Goal: Find specific page/section: Find specific page/section

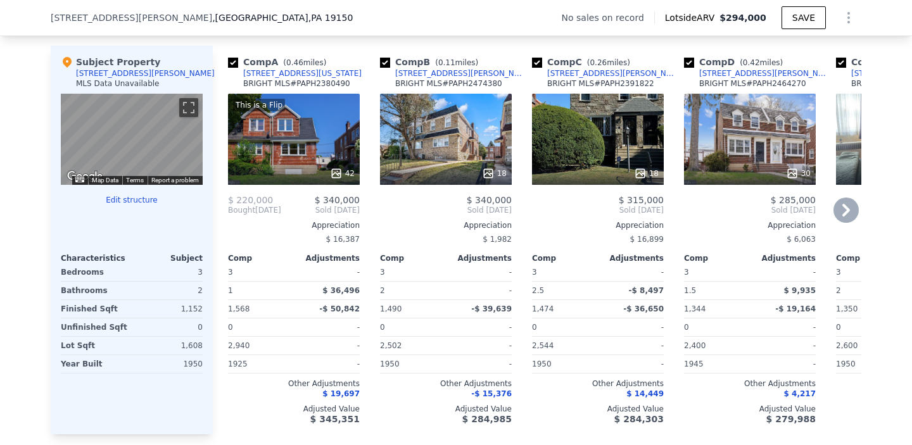
scroll to position [1246, 0]
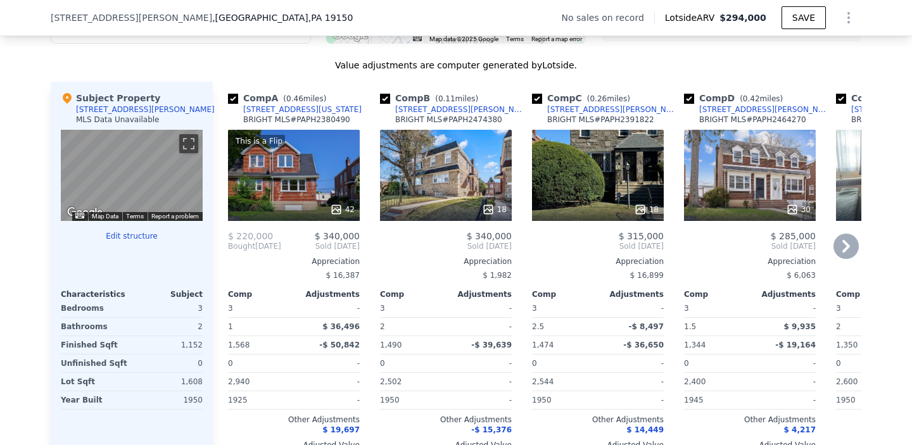
click at [840, 252] on icon at bounding box center [845, 246] width 25 height 25
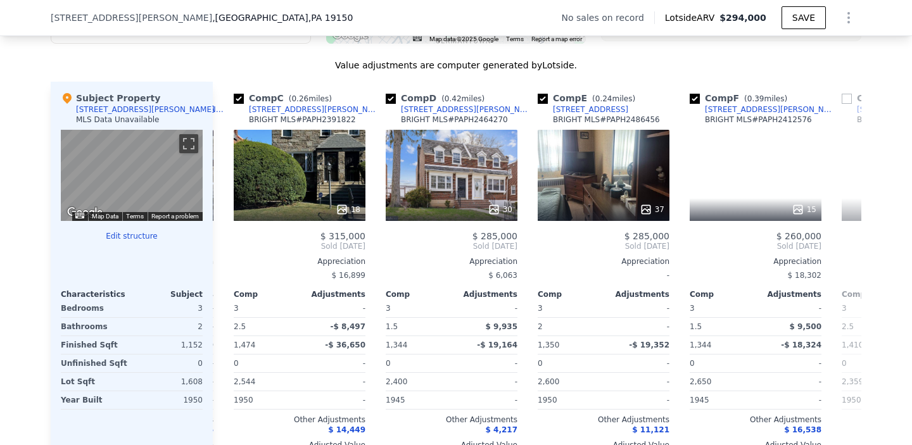
scroll to position [0, 304]
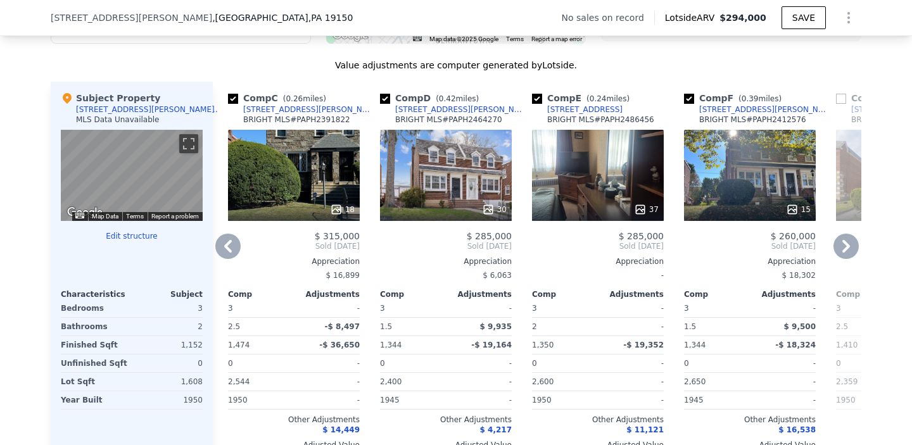
click at [788, 211] on div at bounding box center [750, 209] width 132 height 23
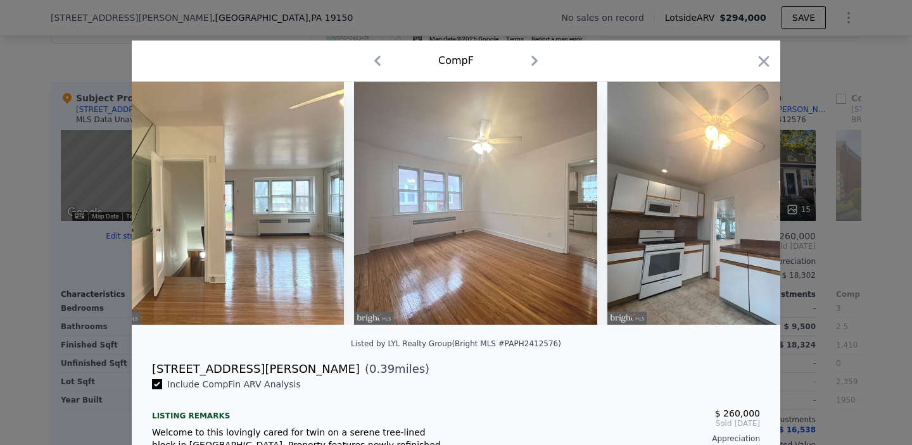
scroll to position [0, 610]
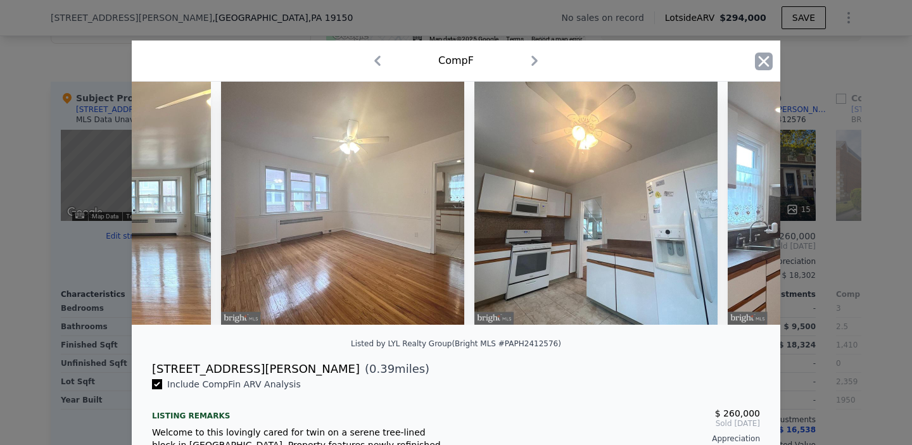
click at [760, 63] on icon "button" at bounding box center [764, 62] width 18 height 18
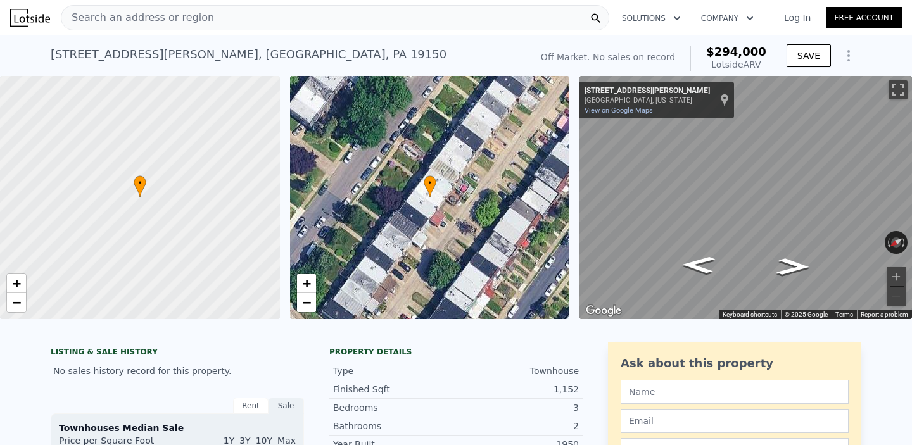
click at [314, 37] on div "[STREET_ADDRESS][PERSON_NAME] No sales on record (~ARV $294k ) Off Market. No s…" at bounding box center [456, 55] width 810 height 41
click at [300, 27] on div "Search an address or region" at bounding box center [335, 17] width 548 height 25
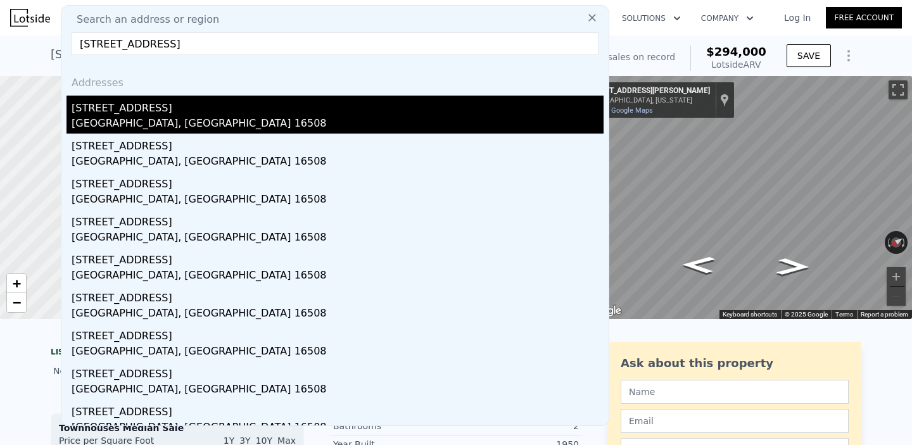
type input "[STREET_ADDRESS]"
click at [199, 111] on div "[STREET_ADDRESS]" at bounding box center [338, 106] width 532 height 20
